Goal: Check status: Check status

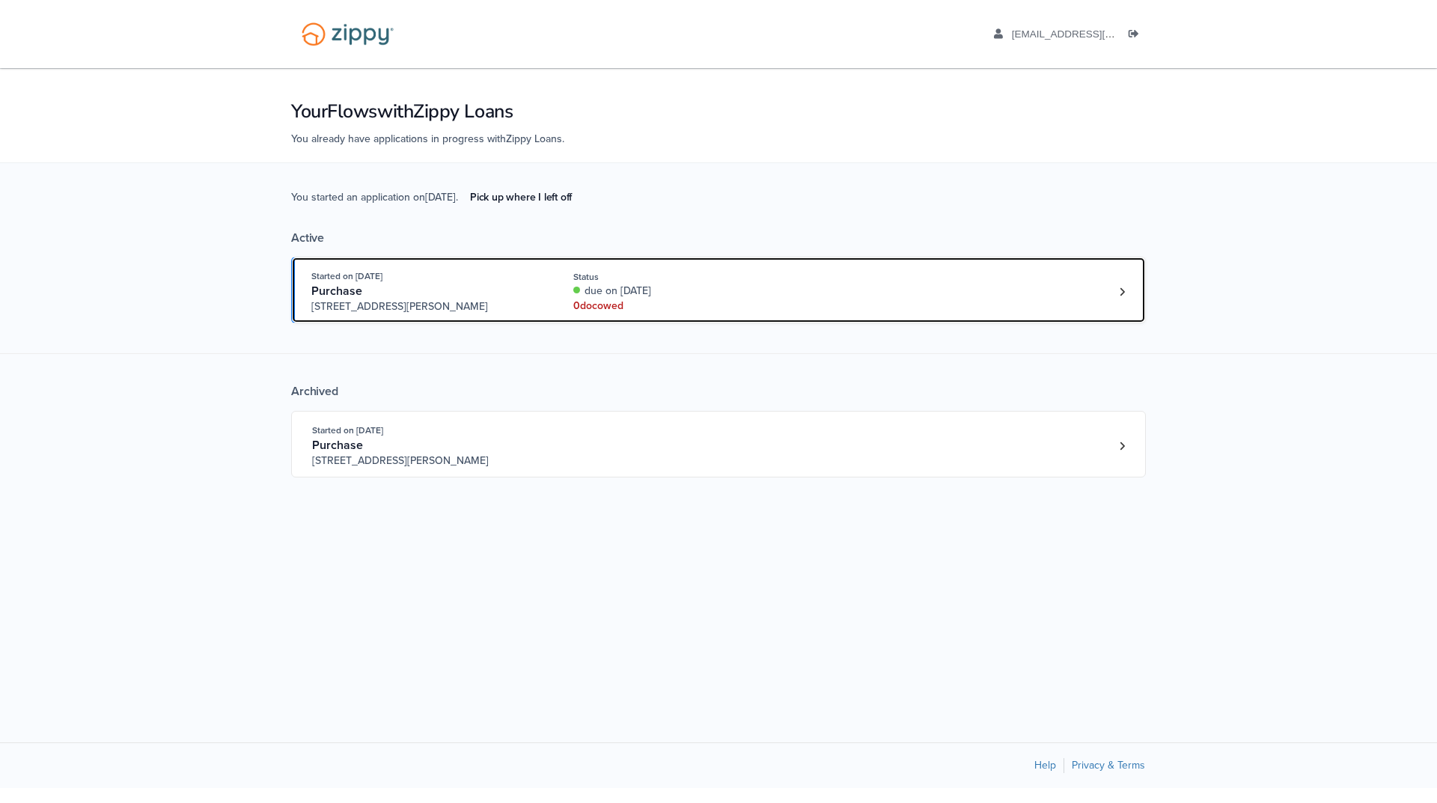
click at [451, 275] on div "Started on Aug. 27th, 2025" at bounding box center [425, 276] width 228 height 15
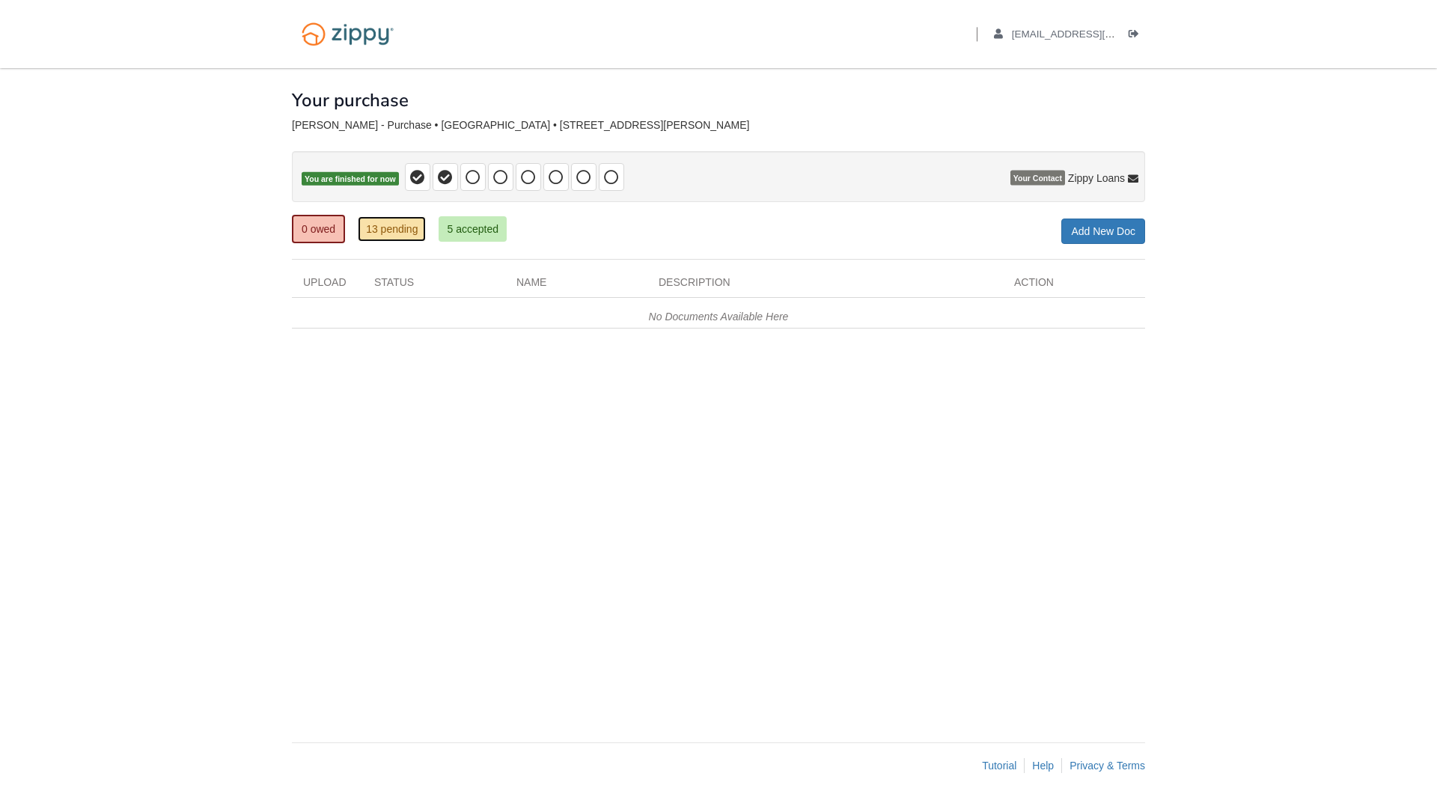
click at [396, 231] on link "13 pending" at bounding box center [392, 228] width 68 height 25
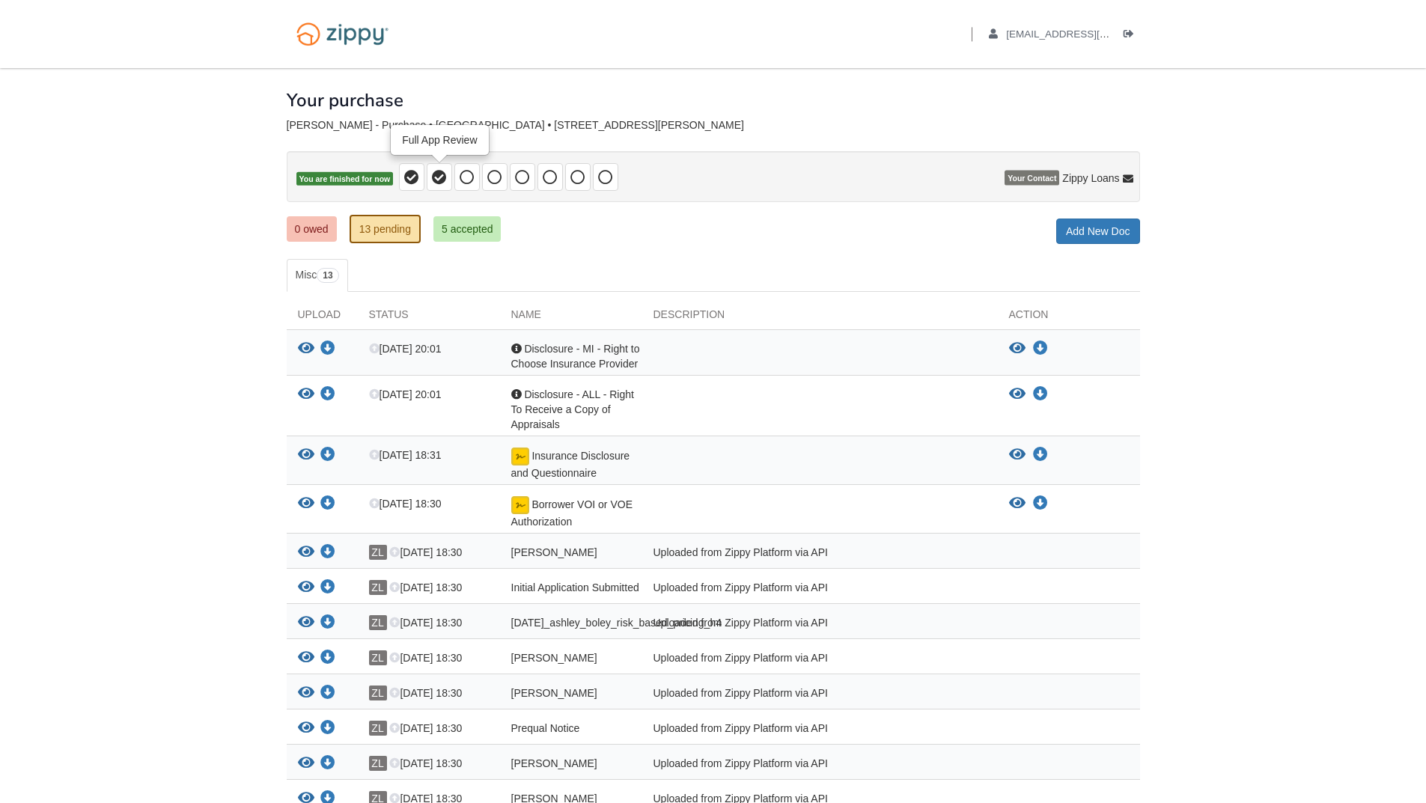
click at [440, 174] on icon at bounding box center [439, 177] width 15 height 15
